Goal: Navigation & Orientation: Understand site structure

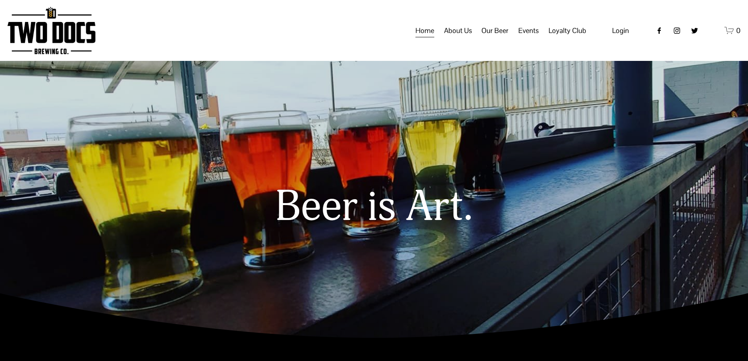
click at [0, 0] on span "Taproom Menu" at bounding box center [0, 0] width 0 height 0
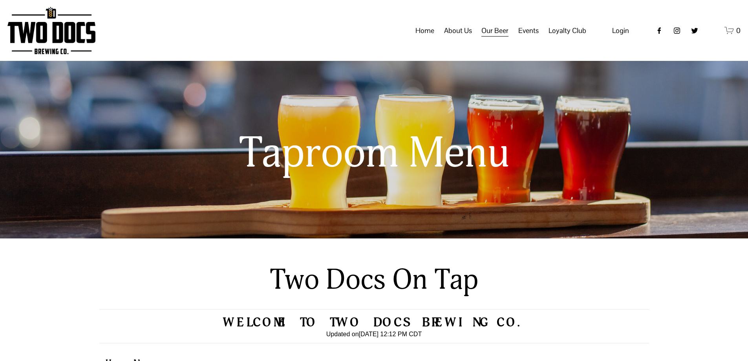
click at [0, 0] on span "Calendar" at bounding box center [0, 0] width 0 height 0
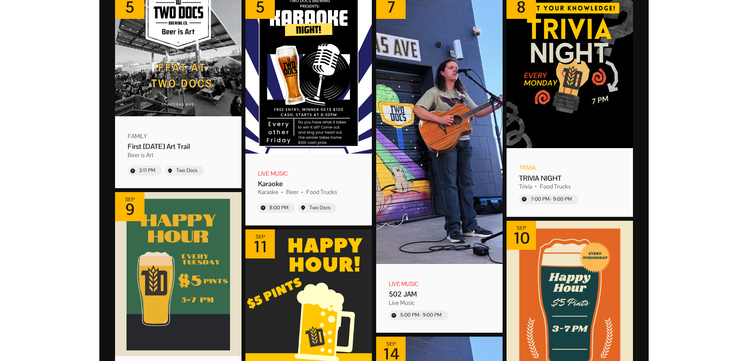
scroll to position [39, 0]
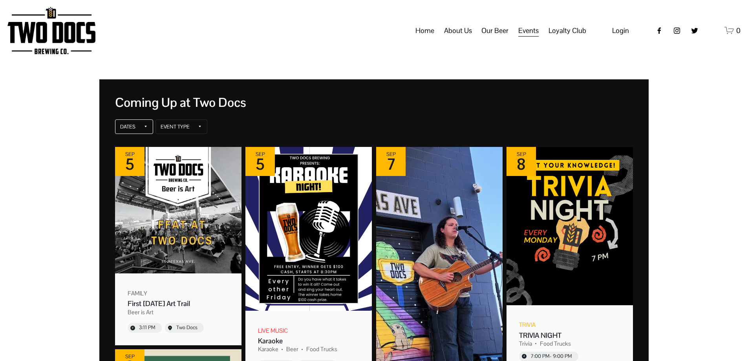
click at [139, 128] on div "Dates" at bounding box center [134, 126] width 38 height 15
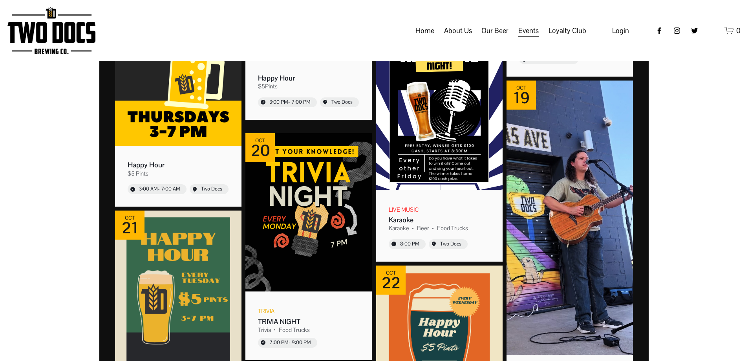
scroll to position [2278, 0]
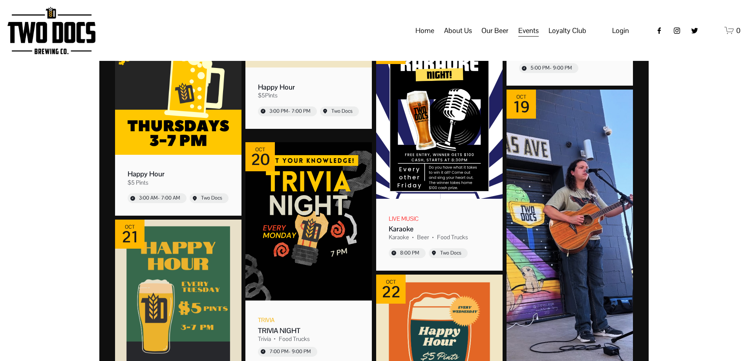
click at [0, 0] on span "Vendors & Musicians" at bounding box center [0, 0] width 0 height 0
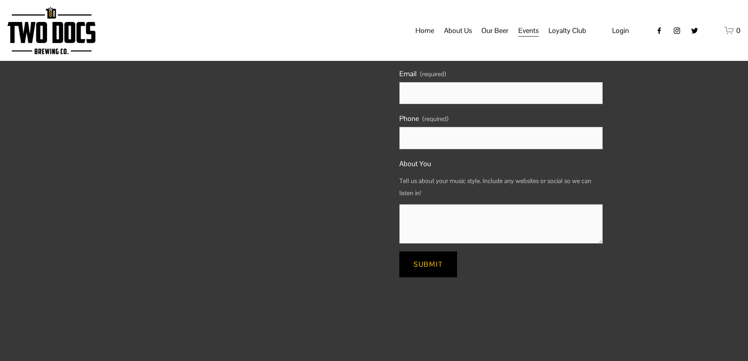
scroll to position [86, 0]
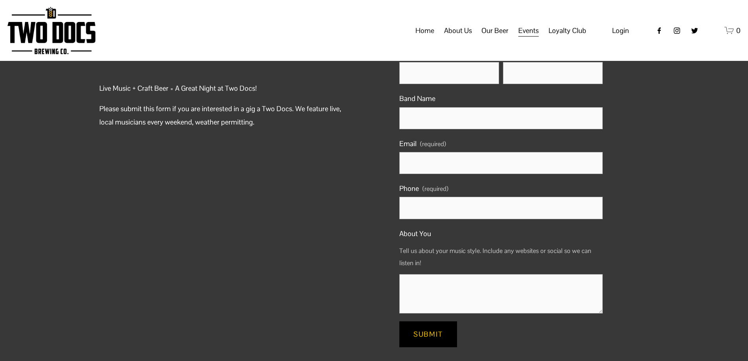
click at [0, 0] on span "FAQs" at bounding box center [0, 0] width 0 height 0
